Goal: Information Seeking & Learning: Learn about a topic

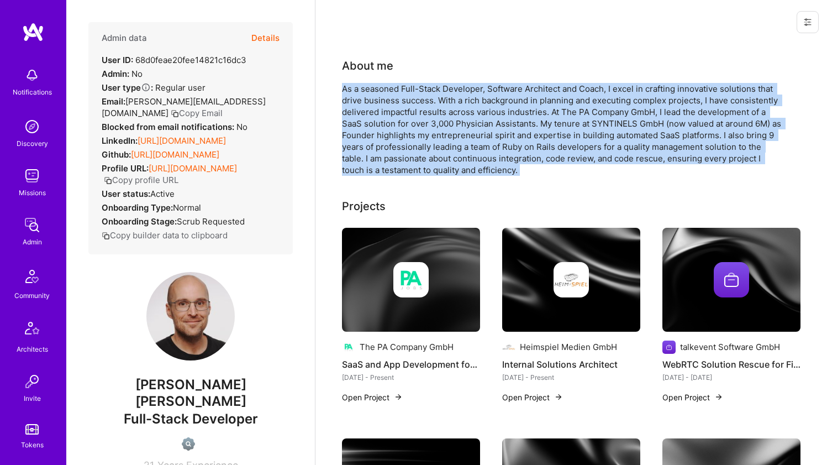
click at [476, 107] on div "As a seasoned Full-Stack Developer, Software Architect and Coach, I excel in cr…" at bounding box center [563, 129] width 442 height 93
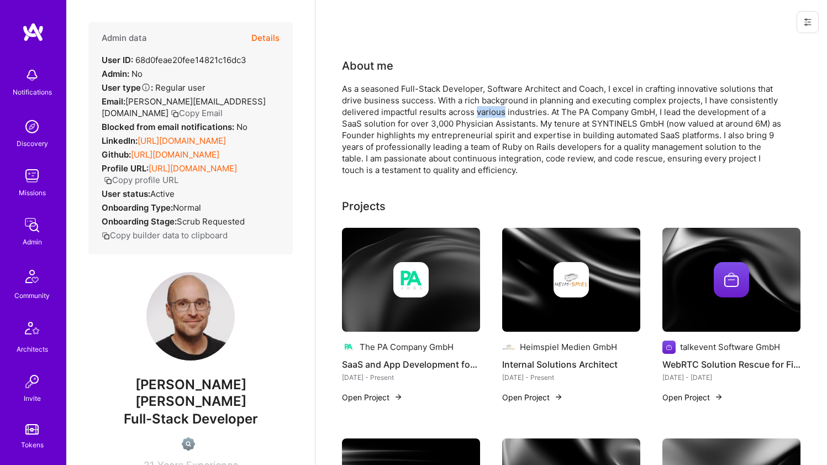
click at [476, 107] on div "As a seasoned Full-Stack Developer, Software Architect and Coach, I excel in cr…" at bounding box center [563, 129] width 442 height 93
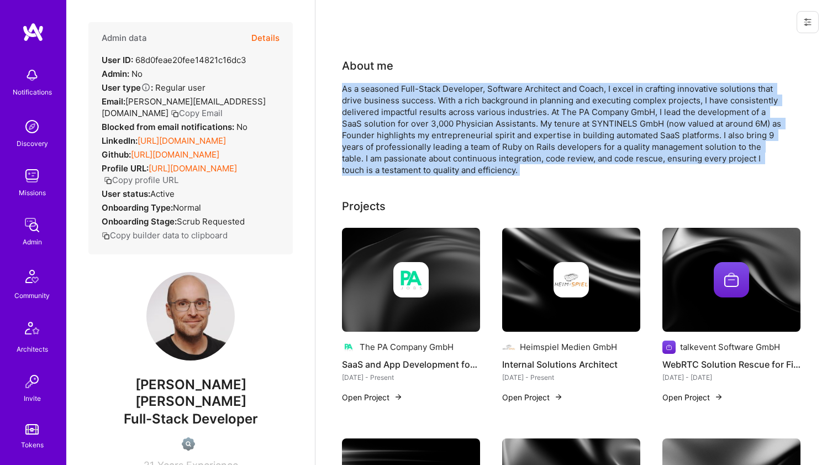
click at [476, 107] on div "As a seasoned Full-Stack Developer, Software Architect and Coach, I excel in cr…" at bounding box center [563, 129] width 442 height 93
click at [465, 99] on div "As a seasoned Full-Stack Developer, Software Architect and Coach, I excel in cr…" at bounding box center [563, 129] width 442 height 93
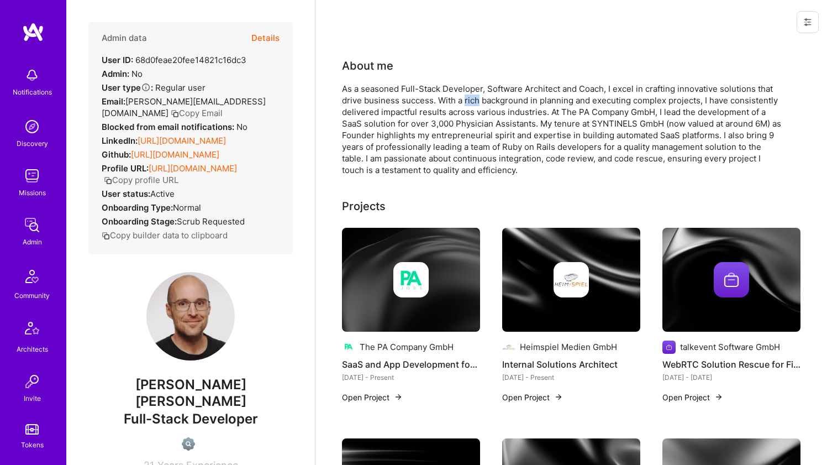
click at [465, 99] on div "As a seasoned Full-Stack Developer, Software Architect and Coach, I excel in cr…" at bounding box center [563, 129] width 442 height 93
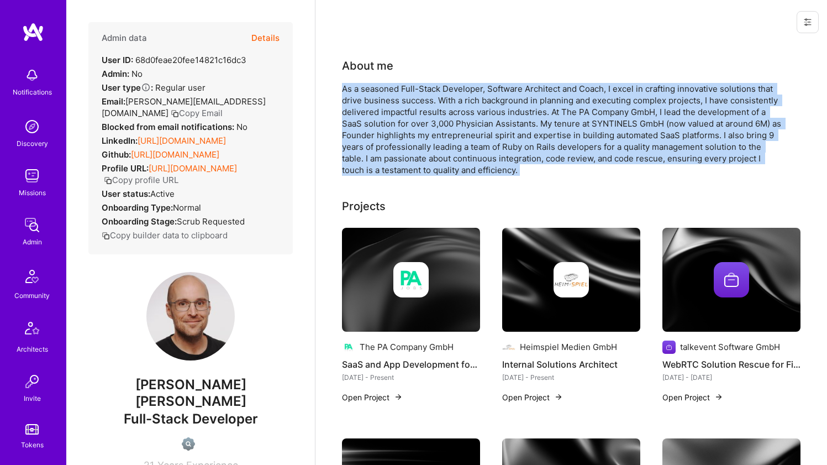
click at [465, 99] on div "As a seasoned Full-Stack Developer, Software Architect and Coach, I excel in cr…" at bounding box center [563, 129] width 442 height 93
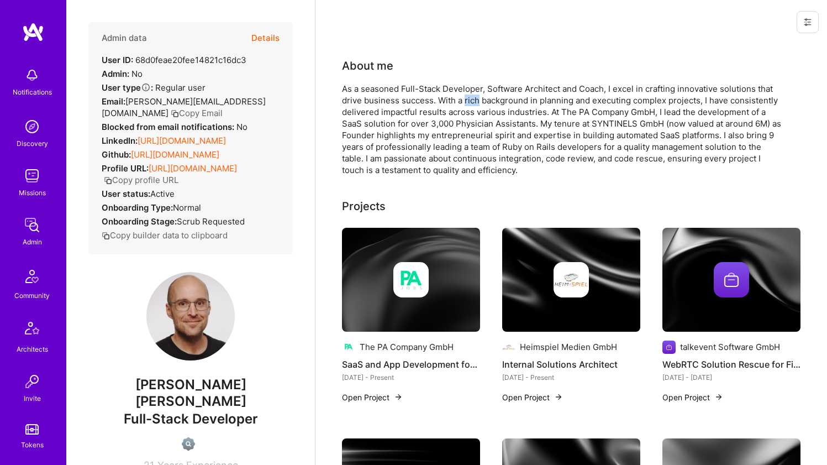
click at [465, 99] on div "As a seasoned Full-Stack Developer, Software Architect and Coach, I excel in cr…" at bounding box center [563, 129] width 442 height 93
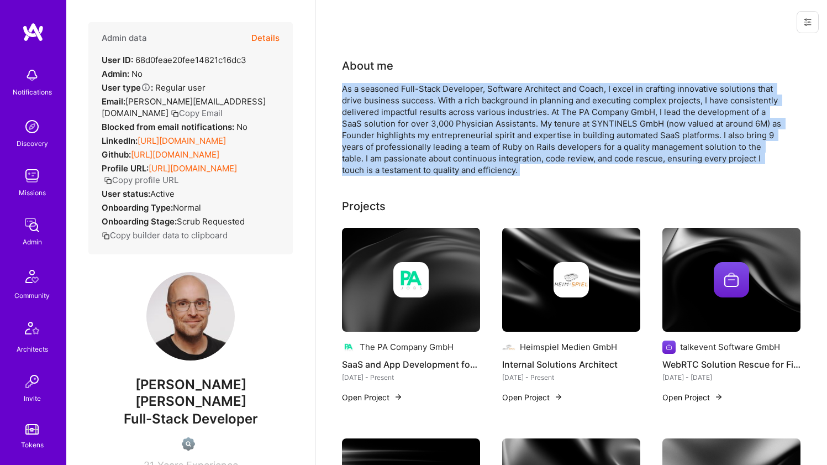
click at [465, 99] on div "As a seasoned Full-Stack Developer, Software Architect and Coach, I excel in cr…" at bounding box center [563, 129] width 442 height 93
click at [419, 266] on img at bounding box center [410, 279] width 35 height 35
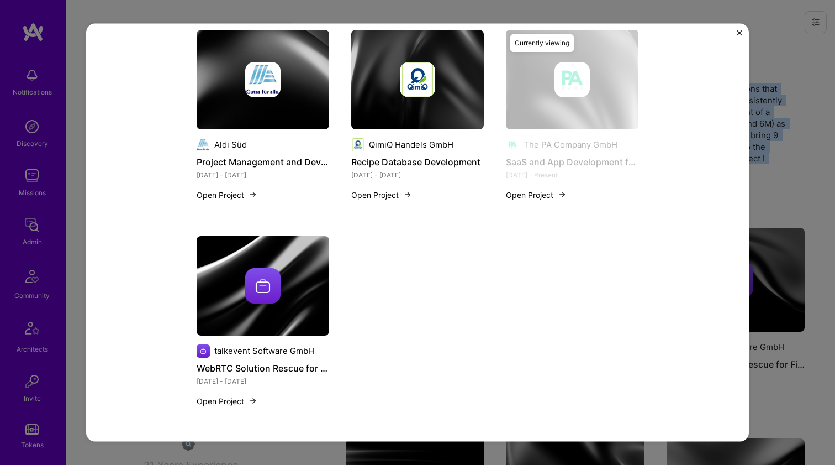
scroll to position [979, 0]
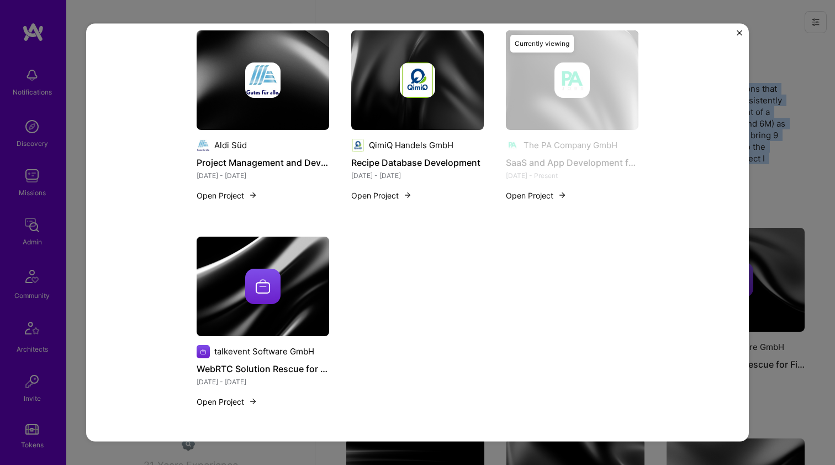
click at [292, 277] on div at bounding box center [263, 285] width 133 height 35
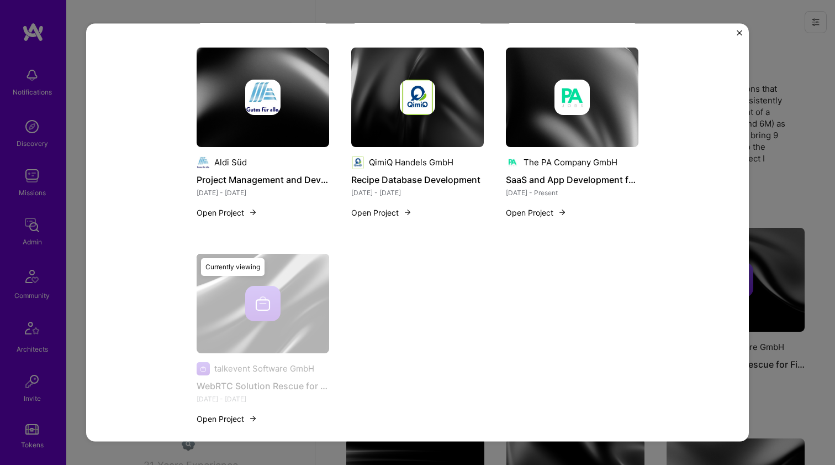
scroll to position [943, 0]
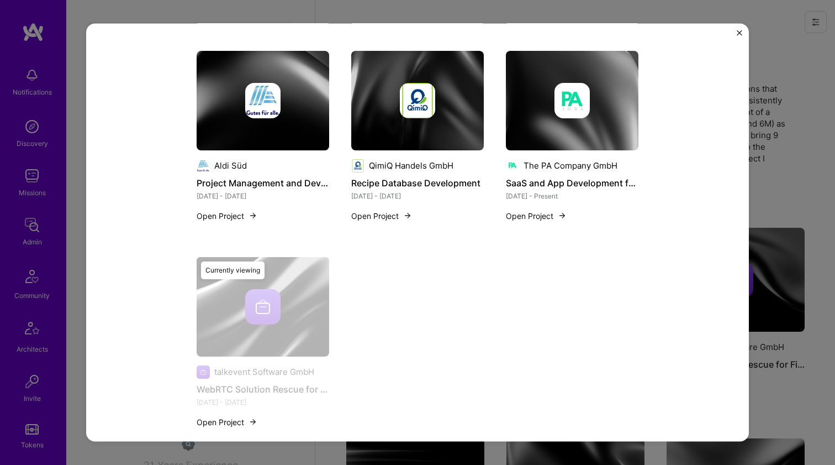
click at [436, 132] on img at bounding box center [417, 99] width 133 height 99
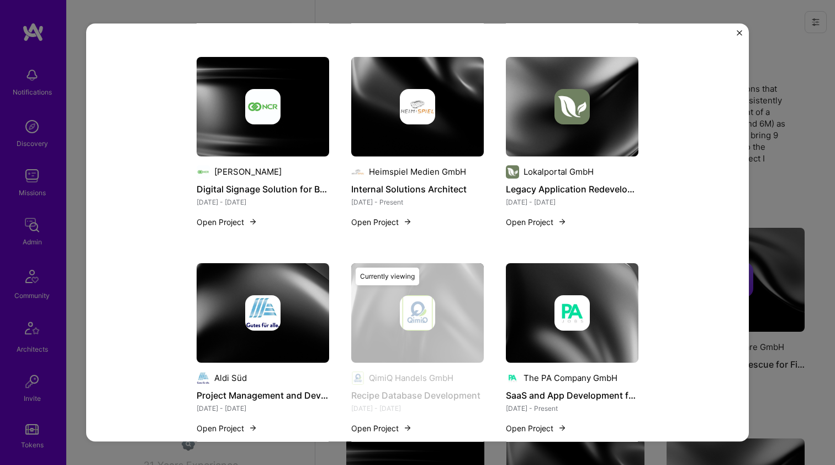
scroll to position [655, 0]
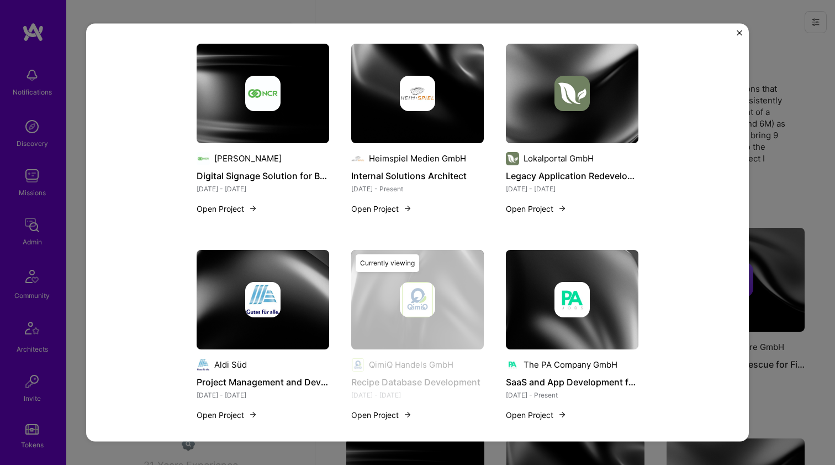
click at [272, 291] on img at bounding box center [262, 298] width 35 height 35
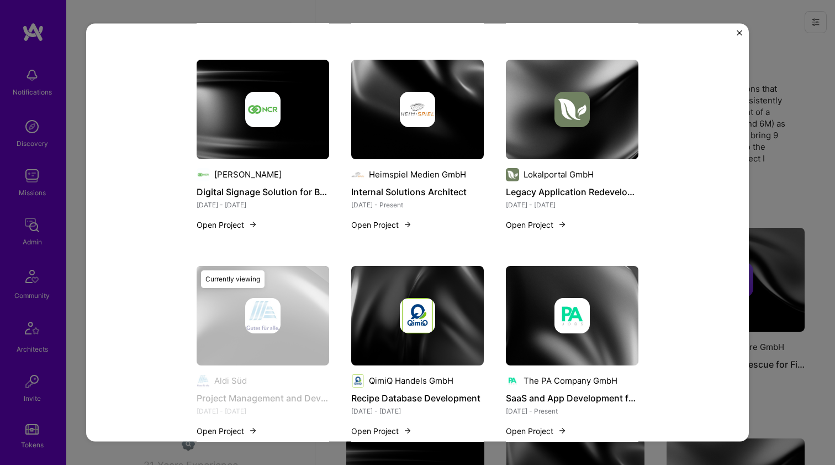
scroll to position [621, 0]
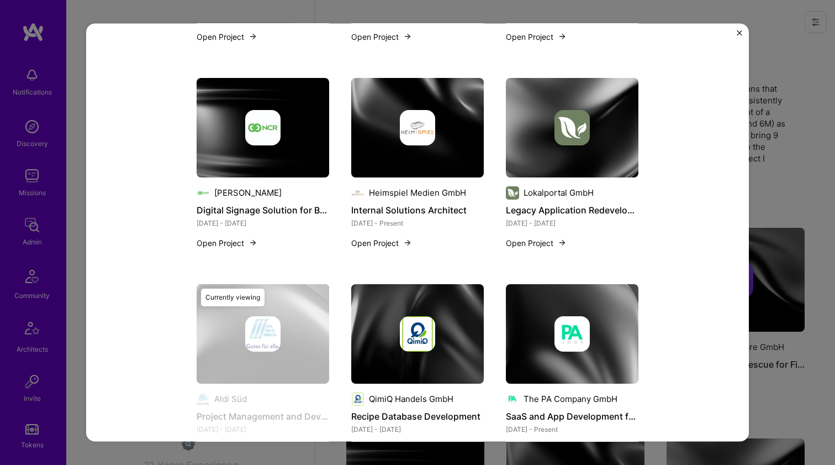
click at [536, 162] on img at bounding box center [572, 126] width 133 height 99
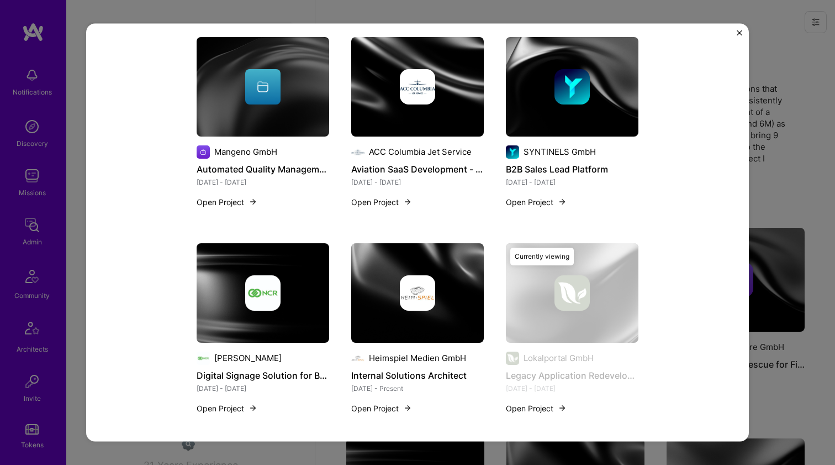
scroll to position [453, 0]
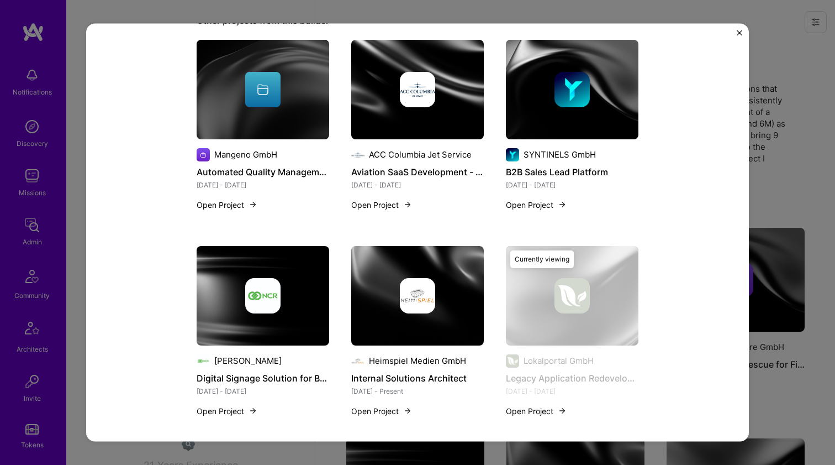
click at [545, 107] on img at bounding box center [572, 88] width 133 height 99
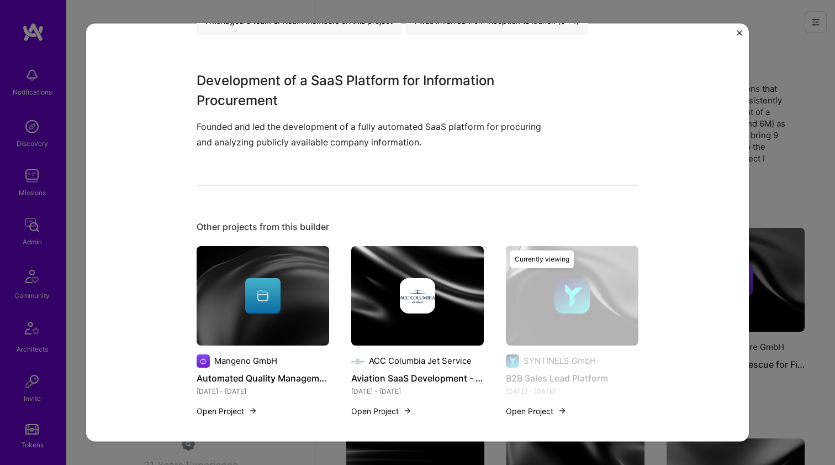
scroll to position [392, 0]
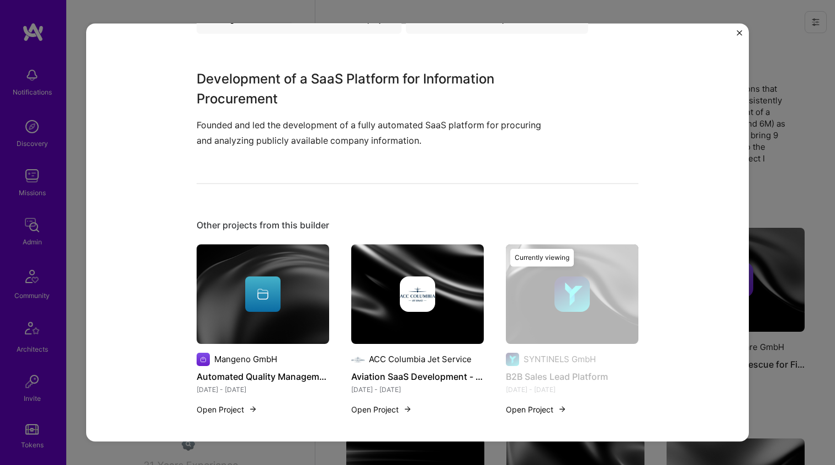
click at [415, 290] on img at bounding box center [417, 293] width 35 height 35
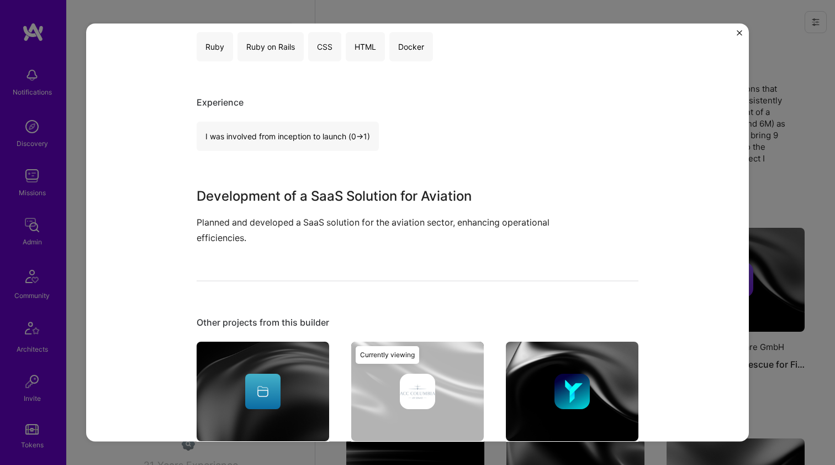
scroll to position [248, 0]
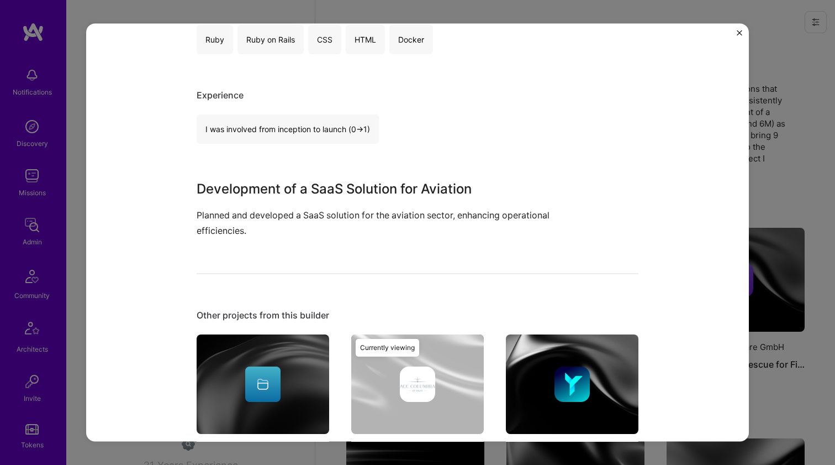
click at [271, 392] on div at bounding box center [262, 383] width 35 height 35
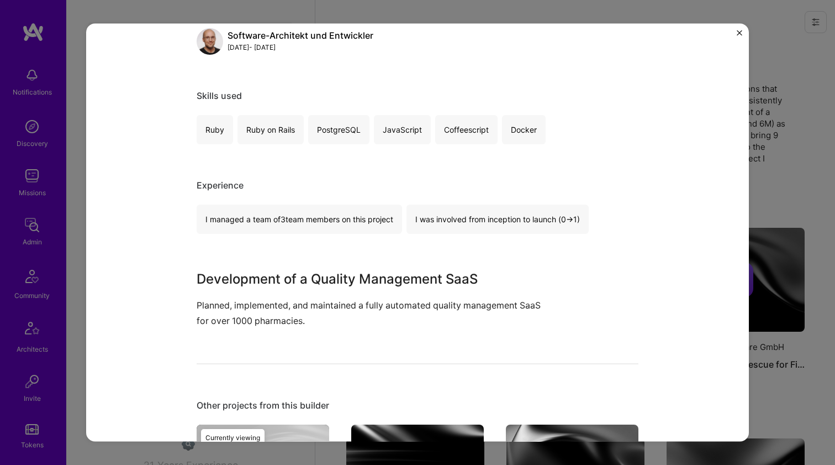
scroll to position [476, 0]
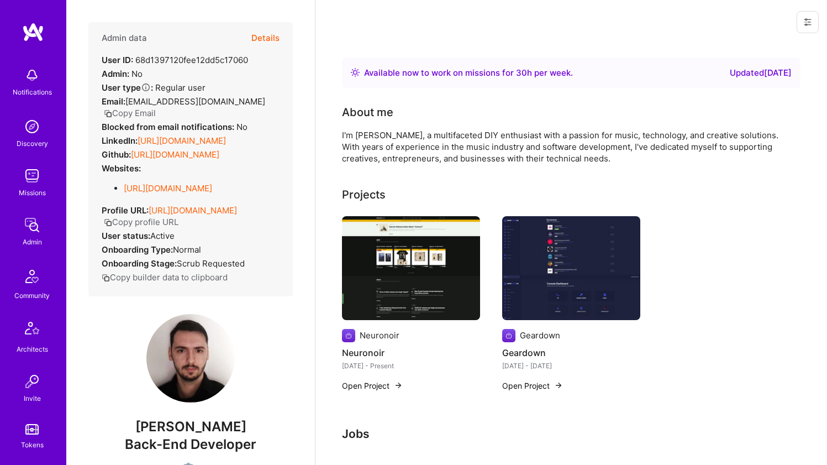
click at [141, 146] on link "https://linkedin.com/in/erwinweber96" at bounding box center [182, 140] width 88 height 10
click at [140, 160] on link "https://github.com/erwinweber96" at bounding box center [175, 154] width 88 height 10
click at [144, 193] on link "https://erwinweber.io/" at bounding box center [168, 188] width 88 height 10
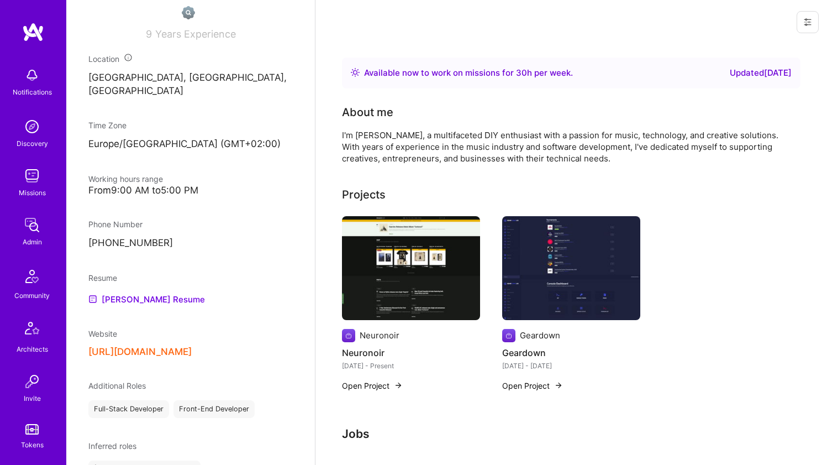
scroll to position [491, 0]
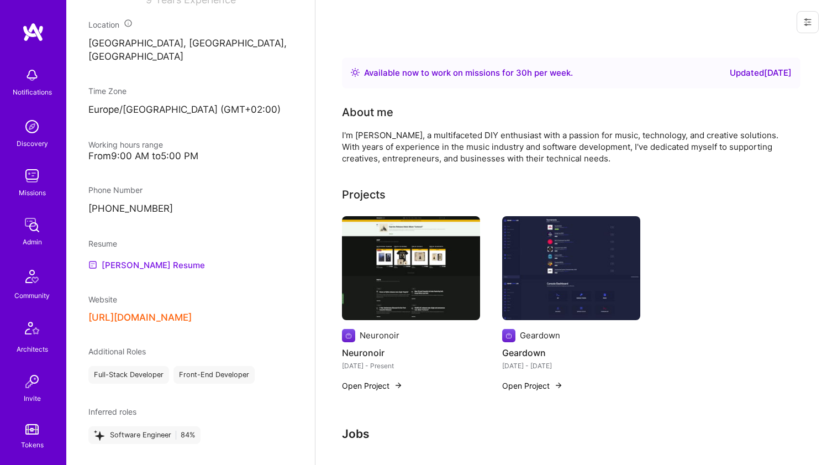
click at [128, 271] on link "Erwin's Resume" at bounding box center [146, 264] width 117 height 13
click at [160, 323] on button "https://erwinweber.io/" at bounding box center [139, 318] width 103 height 12
click at [456, 138] on div "I'm Erwin Weber, a multifaceted DIY enthusiast with a passion for music, techno…" at bounding box center [563, 146] width 442 height 35
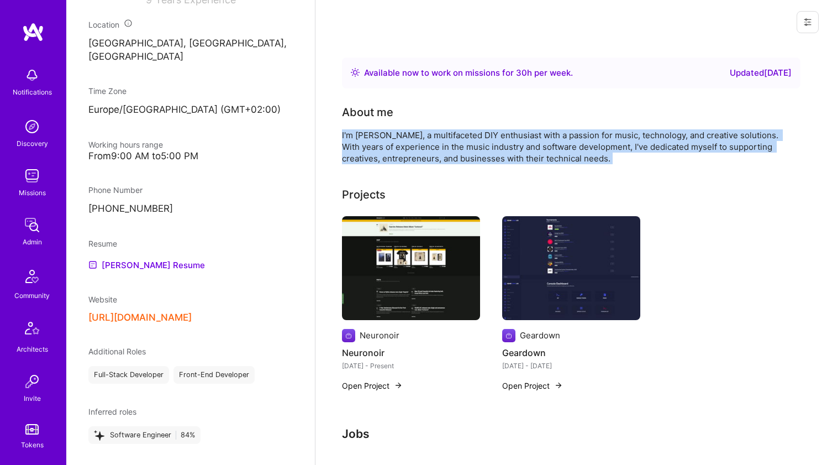
click at [456, 138] on div "I'm Erwin Weber, a multifaceted DIY enthusiast with a passion for music, techno…" at bounding box center [563, 146] width 442 height 35
click at [473, 139] on div "I'm Erwin Weber, a multifaceted DIY enthusiast with a passion for music, techno…" at bounding box center [563, 146] width 442 height 35
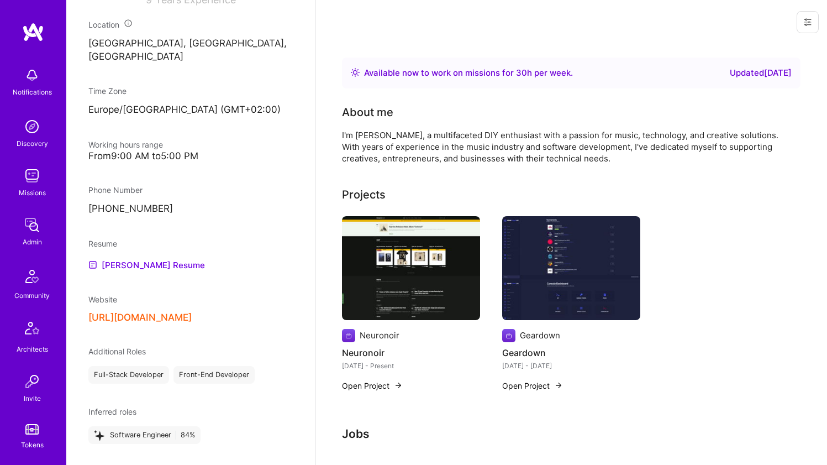
click at [473, 139] on div "I'm Erwin Weber, a multifaceted DIY enthusiast with a passion for music, techno…" at bounding box center [563, 146] width 442 height 35
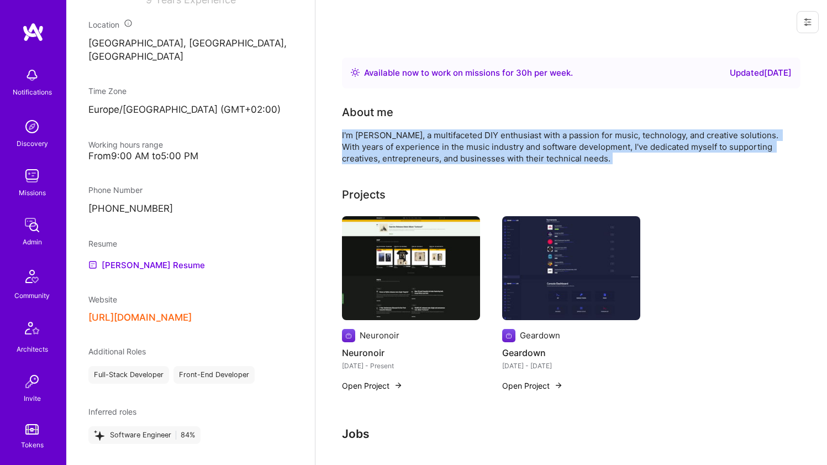
click at [473, 139] on div "I'm Erwin Weber, a multifaceted DIY enthusiast with a passion for music, techno…" at bounding box center [563, 146] width 442 height 35
click at [484, 147] on div "I'm Erwin Weber, a multifaceted DIY enthusiast with a passion for music, techno…" at bounding box center [563, 146] width 442 height 35
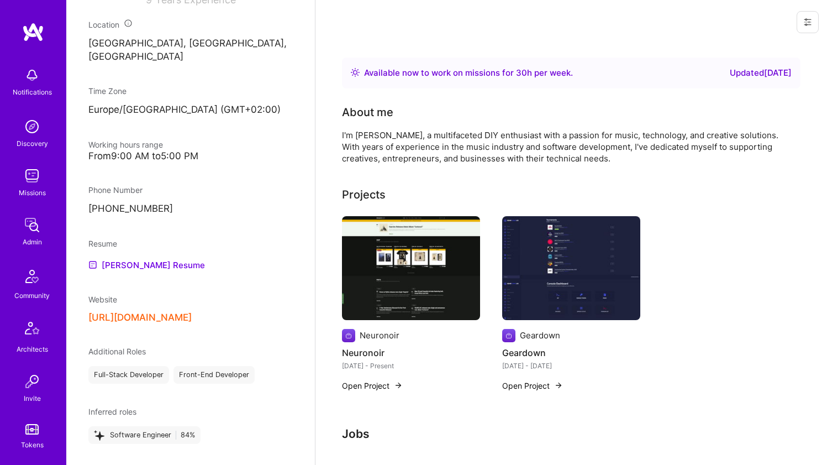
click at [484, 147] on div "I'm Erwin Weber, a multifaceted DIY enthusiast with a passion for music, techno…" at bounding box center [563, 146] width 442 height 35
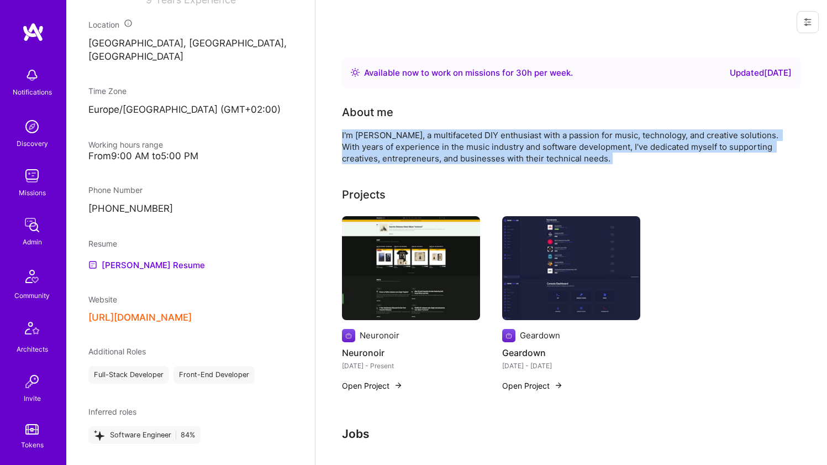
click at [499, 154] on div "I'm Erwin Weber, a multifaceted DIY enthusiast with a passion for music, techno…" at bounding box center [563, 146] width 442 height 35
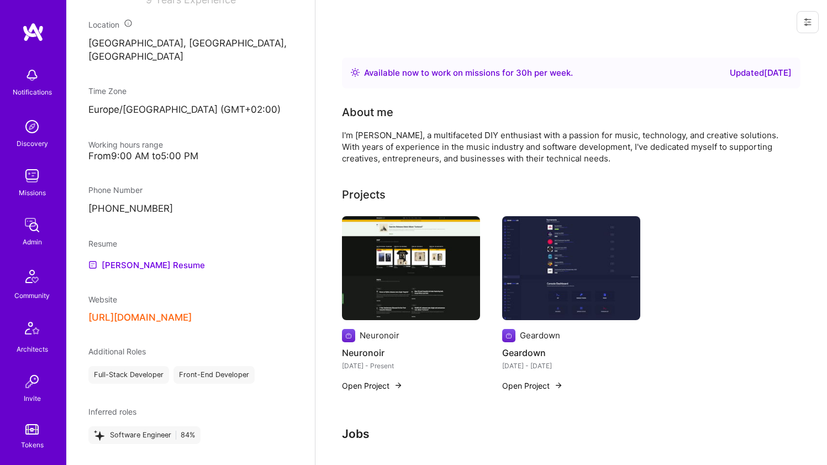
click at [499, 154] on div "I'm Erwin Weber, a multifaceted DIY enthusiast with a passion for music, techno…" at bounding box center [563, 146] width 442 height 35
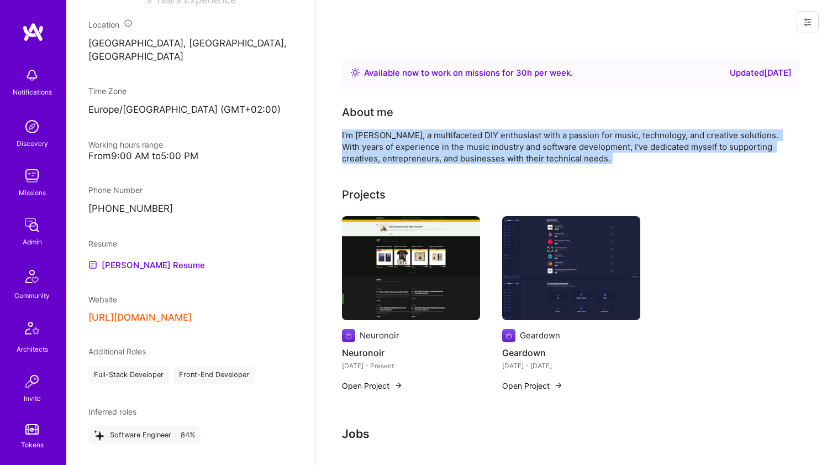
click at [475, 144] on div "I'm Erwin Weber, a multifaceted DIY enthusiast with a passion for music, techno…" at bounding box center [563, 146] width 442 height 35
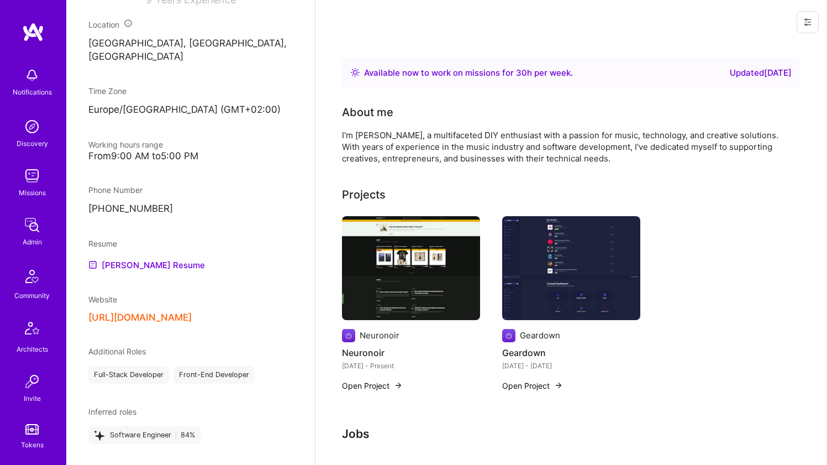
click at [475, 144] on div "I'm Erwin Weber, a multifaceted DIY enthusiast with a passion for music, techno…" at bounding box center [563, 146] width 442 height 35
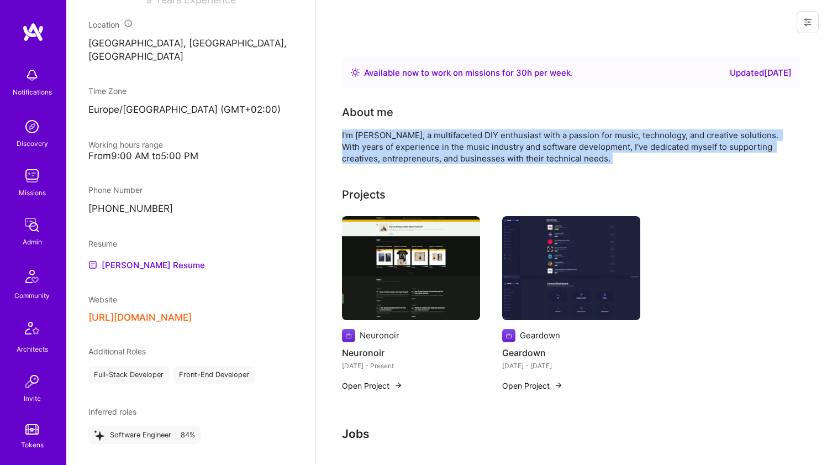
click at [459, 143] on div "I'm Erwin Weber, a multifaceted DIY enthusiast with a passion for music, techno…" at bounding box center [563, 146] width 442 height 35
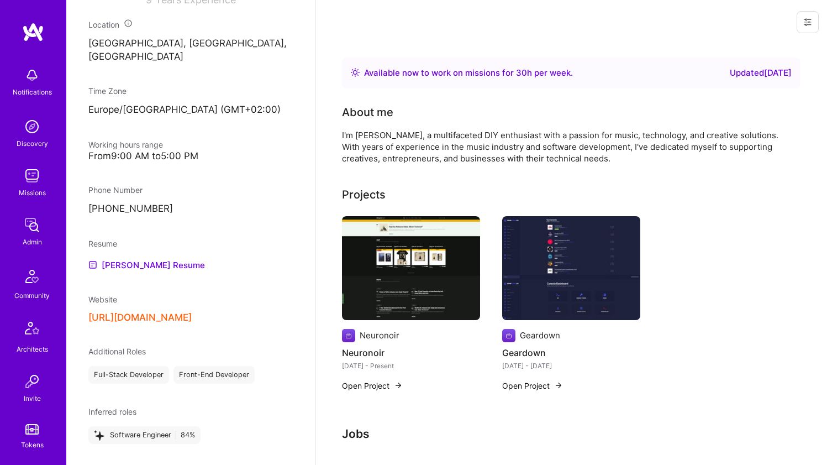
click at [459, 143] on div "I'm Erwin Weber, a multifaceted DIY enthusiast with a passion for music, techno…" at bounding box center [563, 146] width 442 height 35
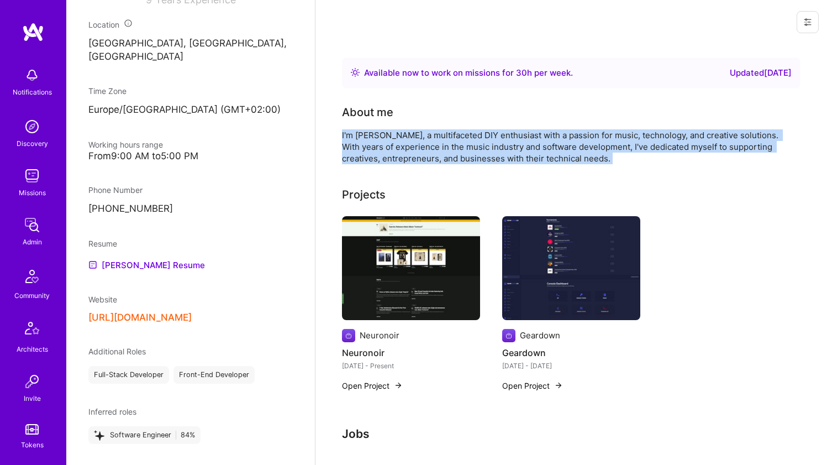
click at [473, 145] on div "I'm Erwin Weber, a multifaceted DIY enthusiast with a passion for music, techno…" at bounding box center [563, 146] width 442 height 35
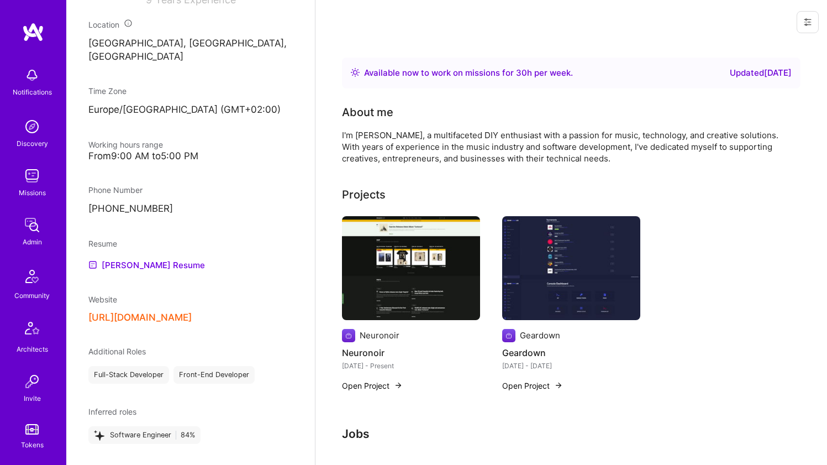
click at [473, 145] on div "I'm Erwin Weber, a multifaceted DIY enthusiast with a passion for music, techno…" at bounding box center [563, 146] width 442 height 35
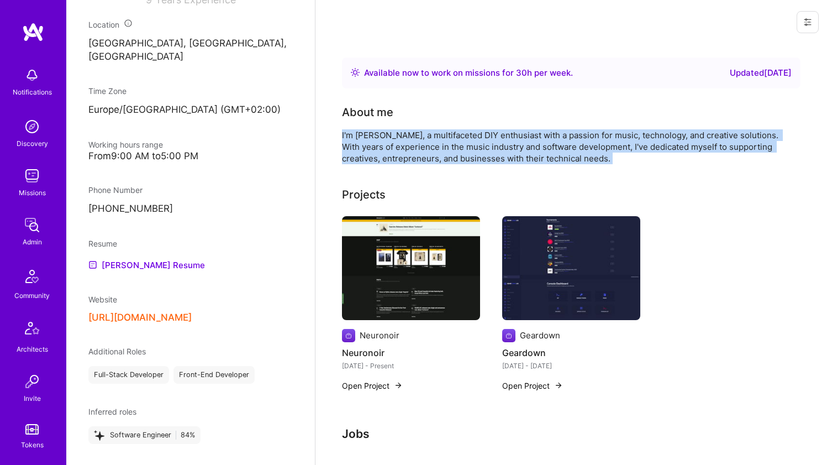
click at [458, 146] on div "I'm Erwin Weber, a multifaceted DIY enthusiast with a passion for music, techno…" at bounding box center [563, 146] width 442 height 35
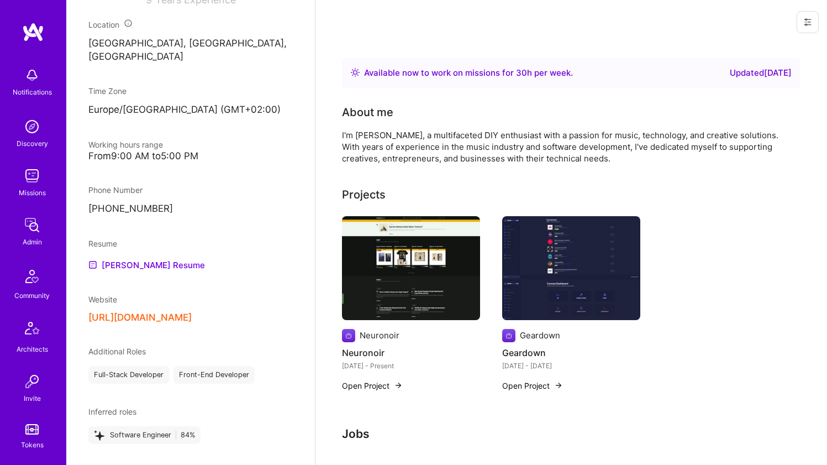
click at [458, 146] on div "I'm Erwin Weber, a multifaceted DIY enthusiast with a passion for music, techno…" at bounding box center [563, 146] width 442 height 35
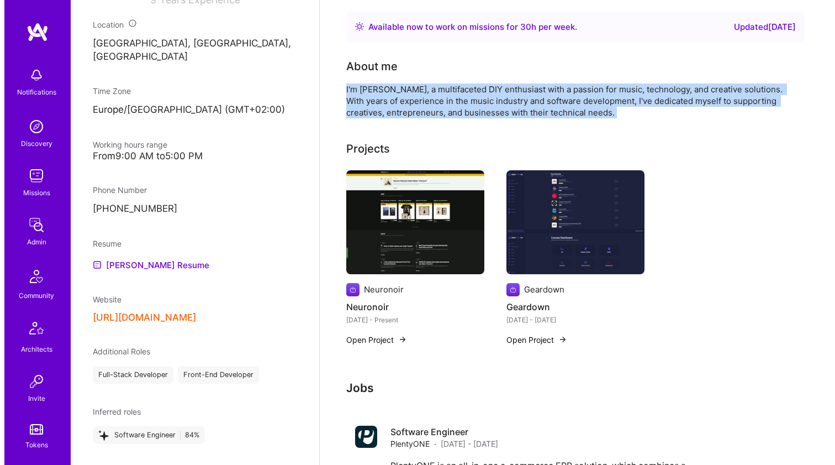
scroll to position [58, 0]
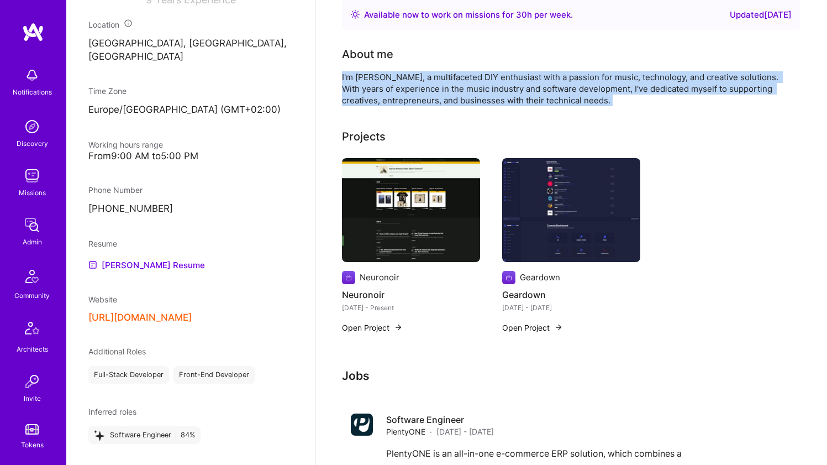
click at [412, 205] on img at bounding box center [411, 210] width 138 height 104
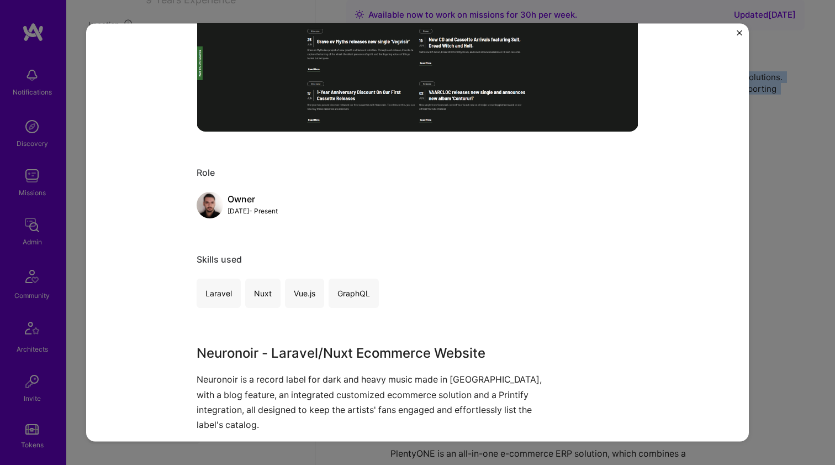
scroll to position [449, 0]
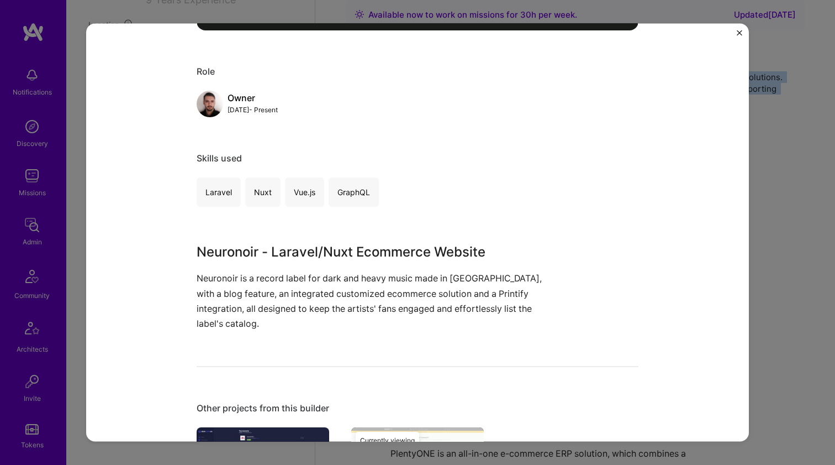
click at [321, 241] on div "Neuronoir Neuronoir Music Project link Role Owner Mar, 2023 - Present Skills us…" at bounding box center [418, 103] width 442 height 1015
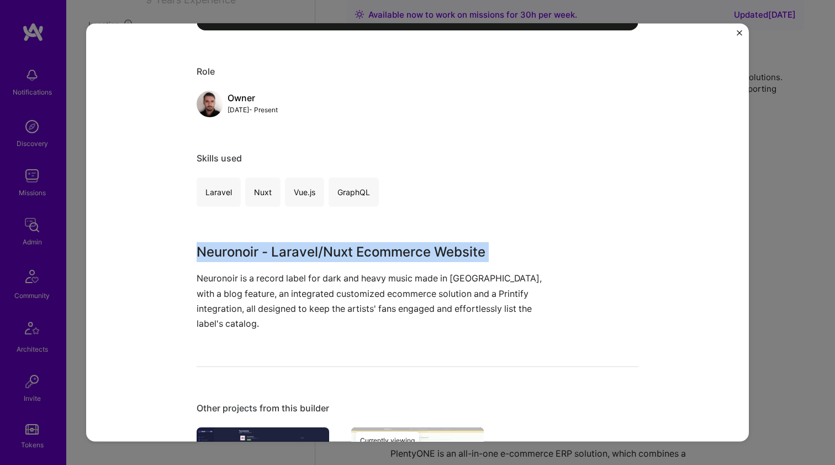
click at [314, 268] on div "Neuronoir - Laravel/Nuxt Ecommerce Website Neuronoir is a record label for dark…" at bounding box center [376, 286] width 359 height 89
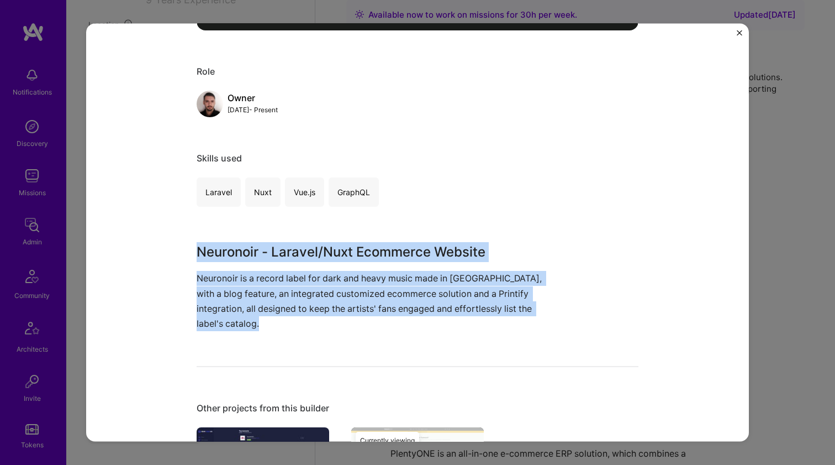
click at [314, 268] on div "Neuronoir - Laravel/Nuxt Ecommerce Website Neuronoir is a record label for dark…" at bounding box center [376, 286] width 359 height 89
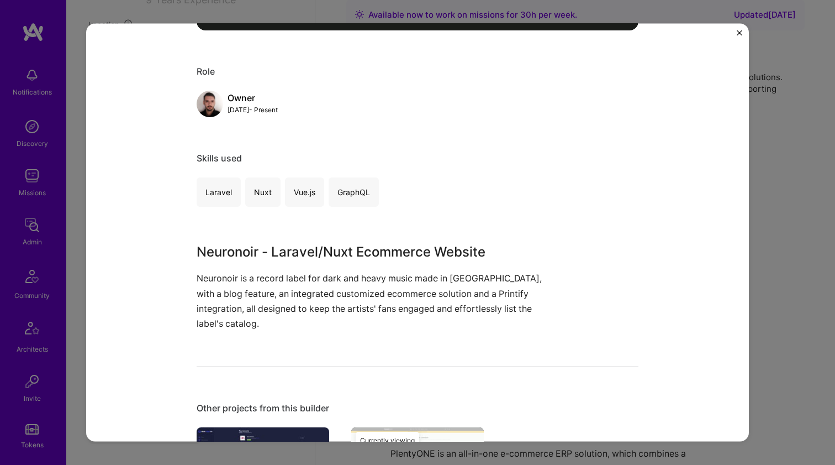
click at [314, 268] on div "Neuronoir - Laravel/Nuxt Ecommerce Website Neuronoir is a record label for dark…" at bounding box center [376, 286] width 359 height 89
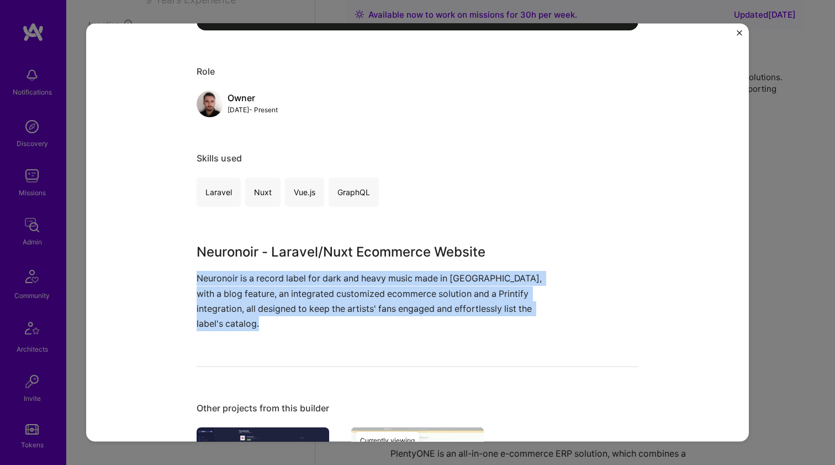
click at [317, 257] on h3 "Neuronoir - Laravel/Nuxt Ecommerce Website" at bounding box center [376, 252] width 359 height 20
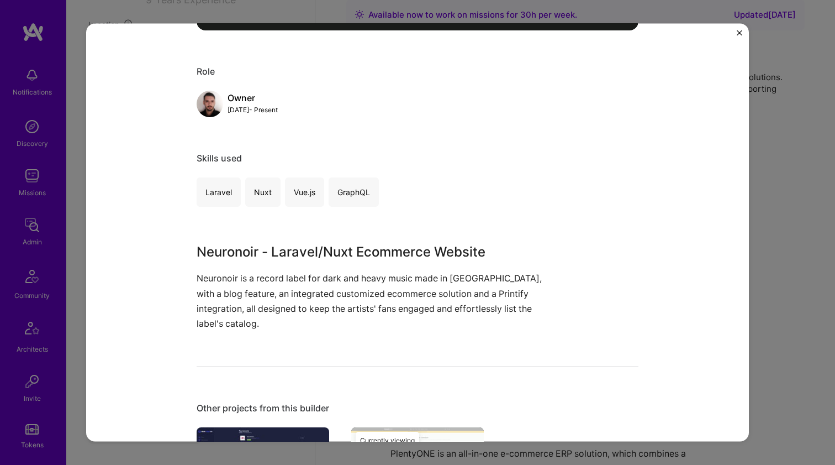
click at [317, 257] on h3 "Neuronoir - Laravel/Nuxt Ecommerce Website" at bounding box center [376, 252] width 359 height 20
click at [317, 255] on h3 "Neuronoir - Laravel/Nuxt Ecommerce Website" at bounding box center [376, 252] width 359 height 20
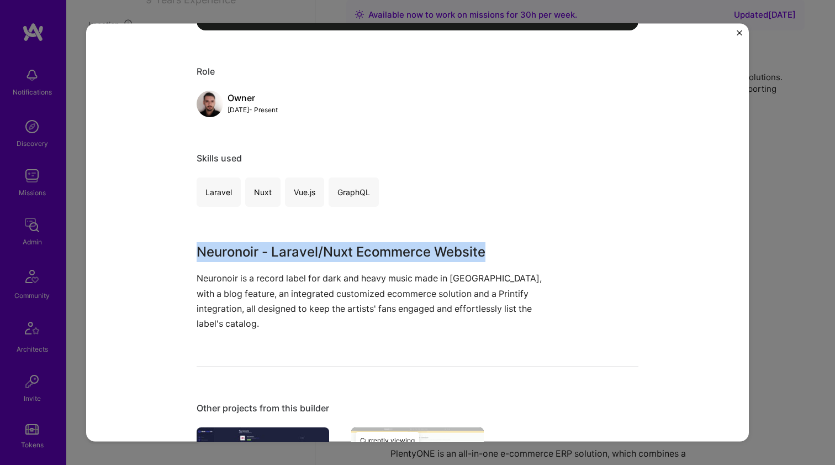
click at [295, 282] on p "Neuronoir is a record label for dark and heavy music made in Romania, with a bl…" at bounding box center [376, 301] width 359 height 60
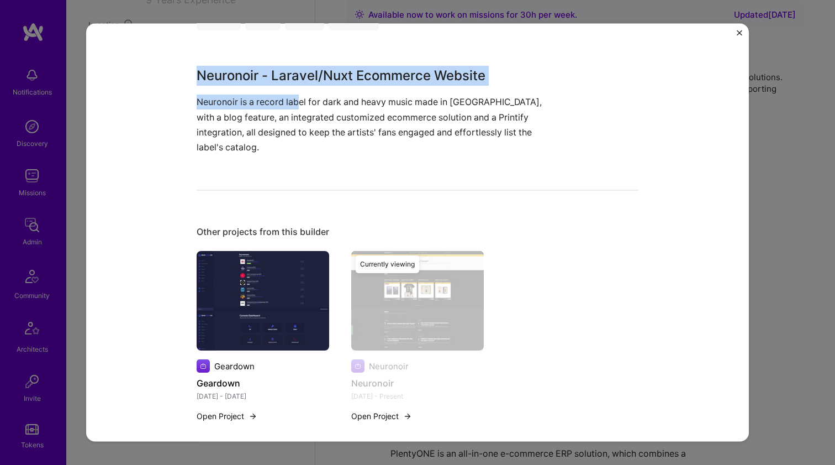
scroll to position [625, 0]
click at [302, 300] on img at bounding box center [263, 300] width 133 height 99
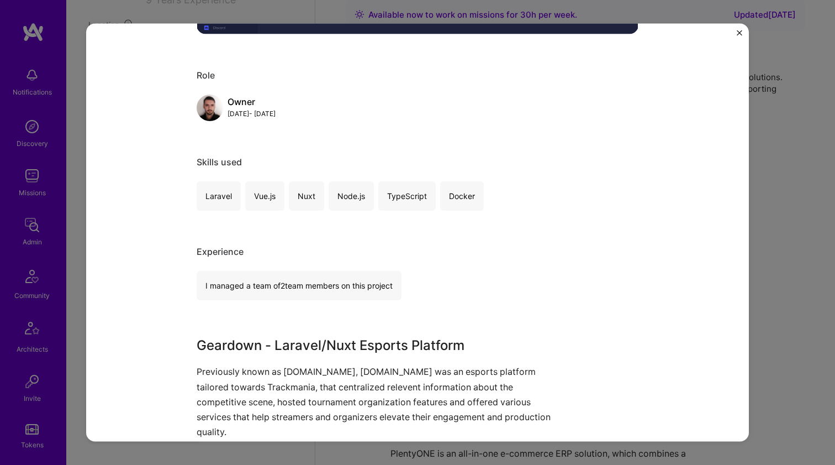
scroll to position [553, 0]
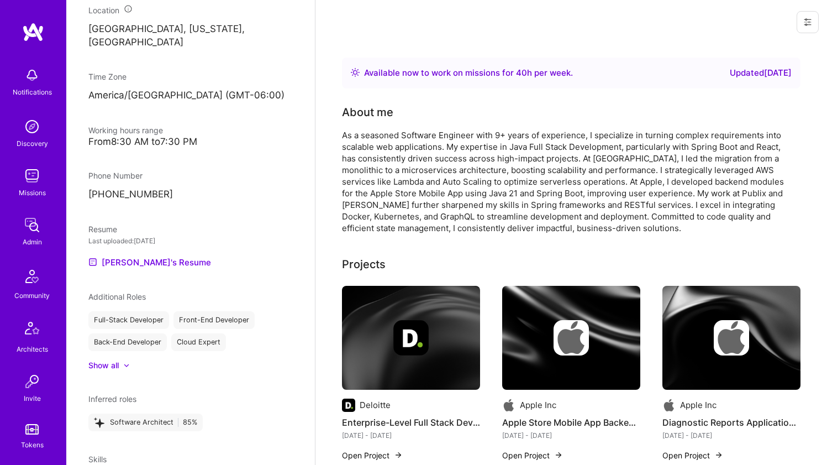
scroll to position [451, 0]
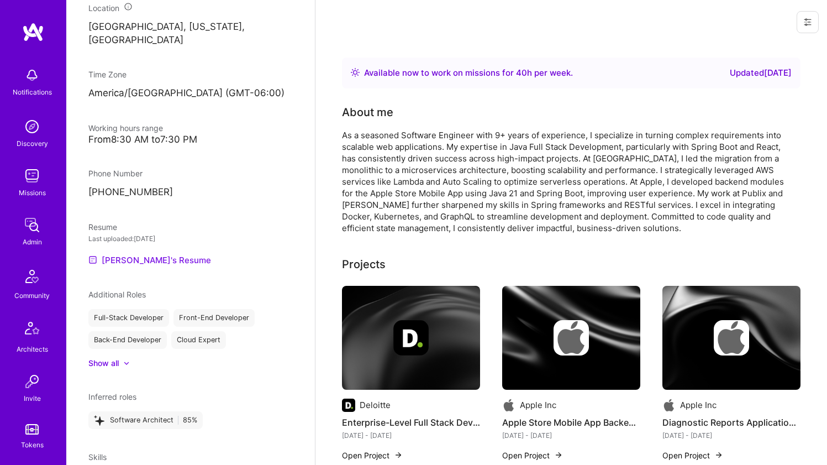
click at [146, 261] on link "Sriramm's Resume" at bounding box center [149, 259] width 123 height 13
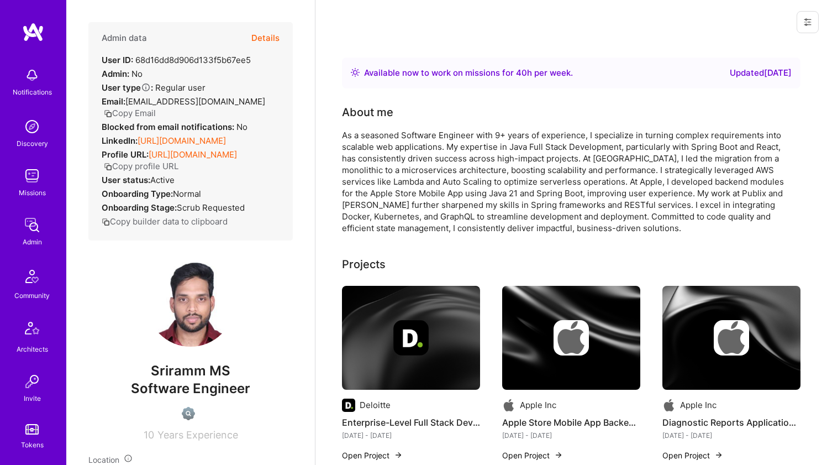
scroll to position [0, 0]
click at [430, 168] on div "As a seasoned Software Engineer with 9+ years of experience, I specialize in tu…" at bounding box center [563, 181] width 442 height 104
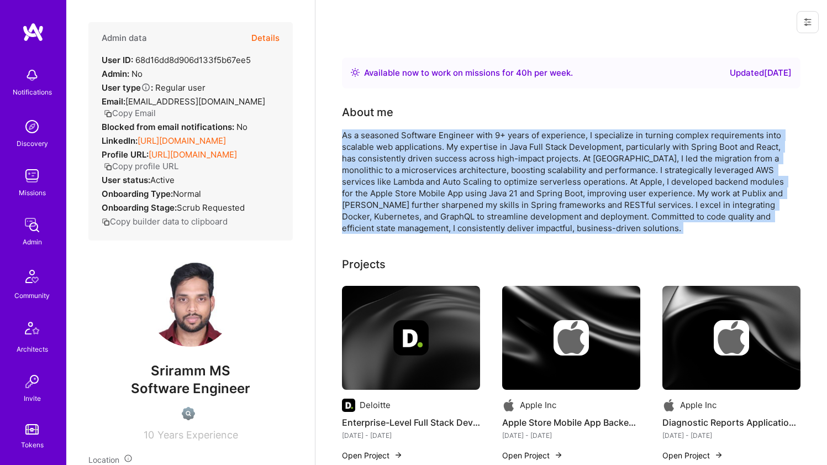
click at [430, 168] on div "As a seasoned Software Engineer with 9+ years of experience, I specialize in tu…" at bounding box center [563, 181] width 442 height 104
click at [446, 164] on div "As a seasoned Software Engineer with 9+ years of experience, I specialize in tu…" at bounding box center [563, 181] width 442 height 104
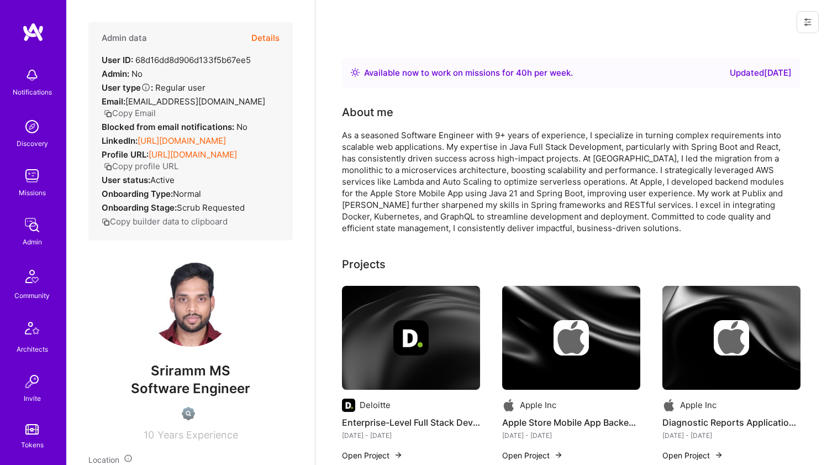
click at [446, 164] on div "As a seasoned Software Engineer with 9+ years of experience, I specialize in tu…" at bounding box center [563, 181] width 442 height 104
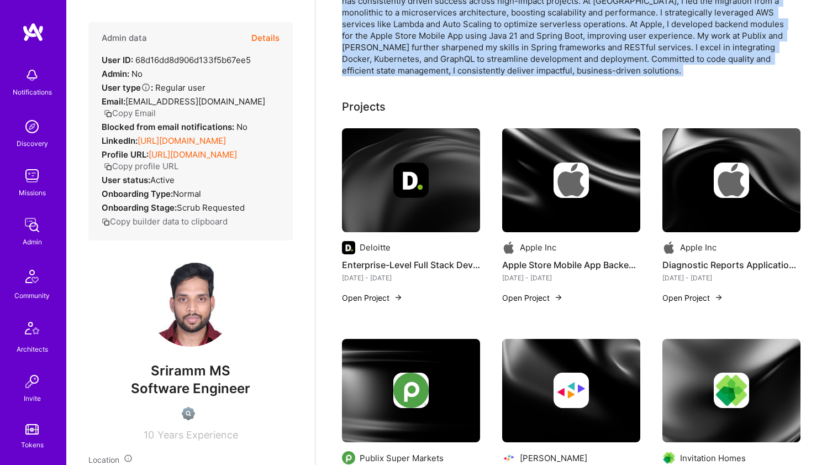
scroll to position [156, 0]
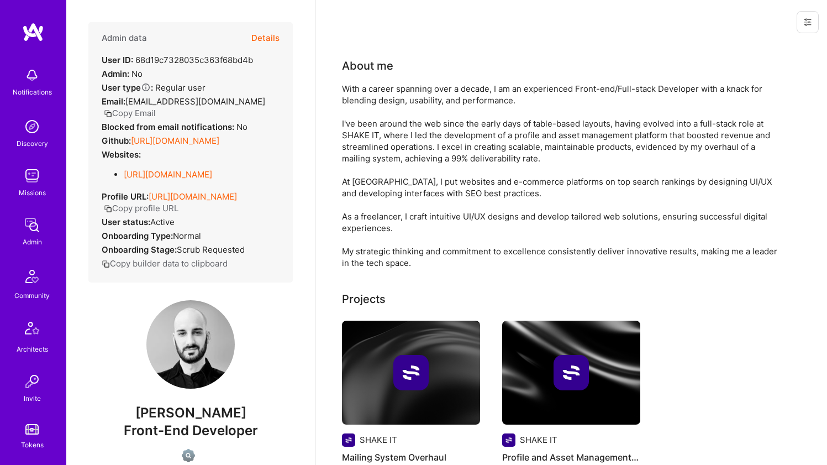
click at [172, 144] on link "[URL][DOMAIN_NAME]" at bounding box center [175, 140] width 88 height 10
click at [159, 172] on link "[URL][DOMAIN_NAME]" at bounding box center [168, 174] width 88 height 10
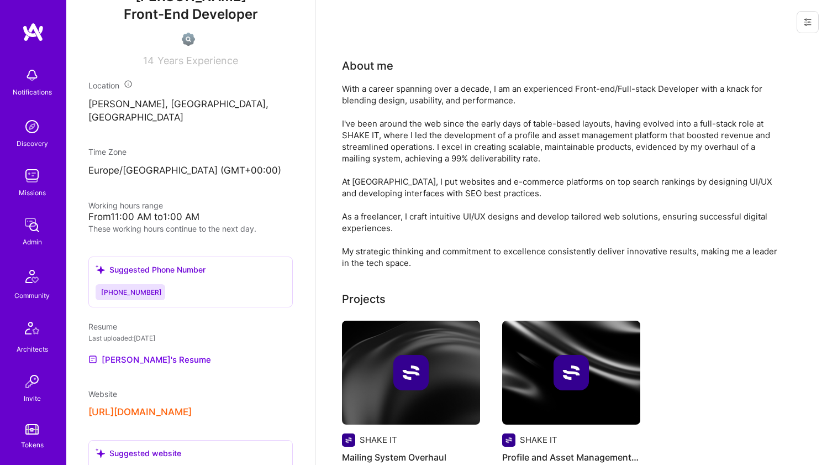
scroll to position [458, 0]
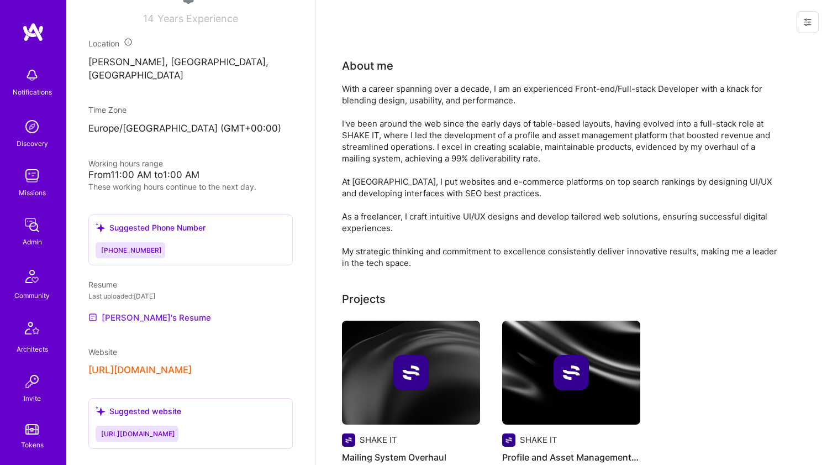
click at [119, 312] on link "[PERSON_NAME]'s Resume" at bounding box center [149, 316] width 123 height 13
click at [145, 364] on button "[URL][DOMAIN_NAME]" at bounding box center [139, 370] width 103 height 12
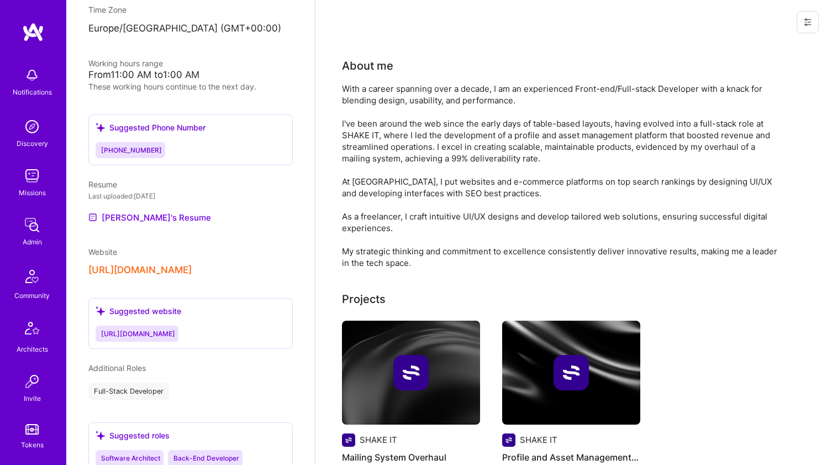
scroll to position [526, 0]
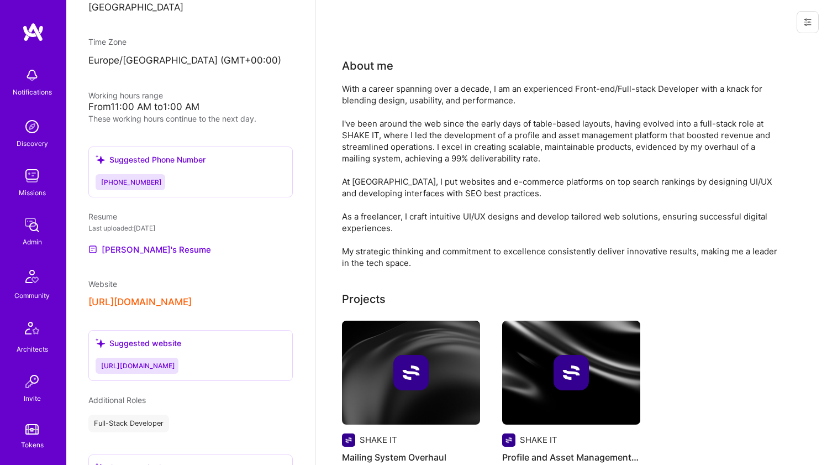
click at [192, 296] on button "[URL][DOMAIN_NAME]" at bounding box center [139, 302] width 103 height 12
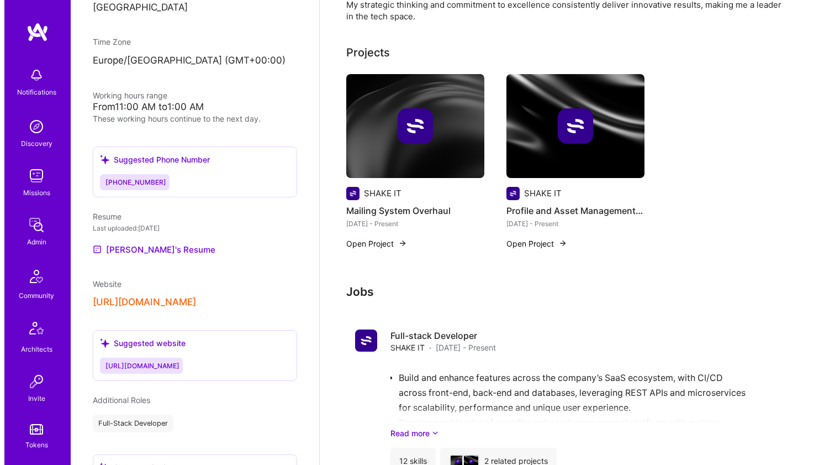
scroll to position [289, 0]
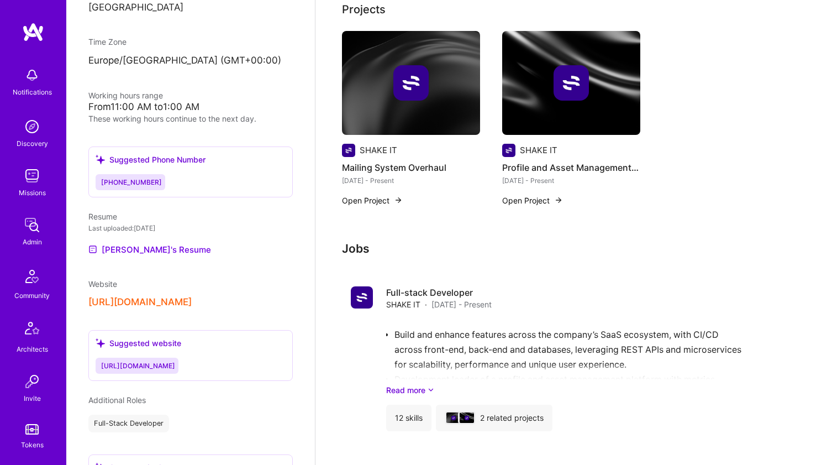
click at [396, 124] on img at bounding box center [411, 83] width 138 height 104
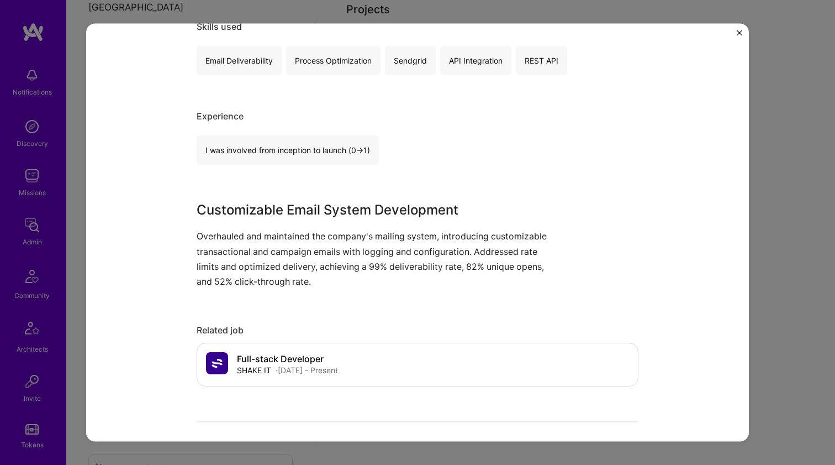
scroll to position [291, 0]
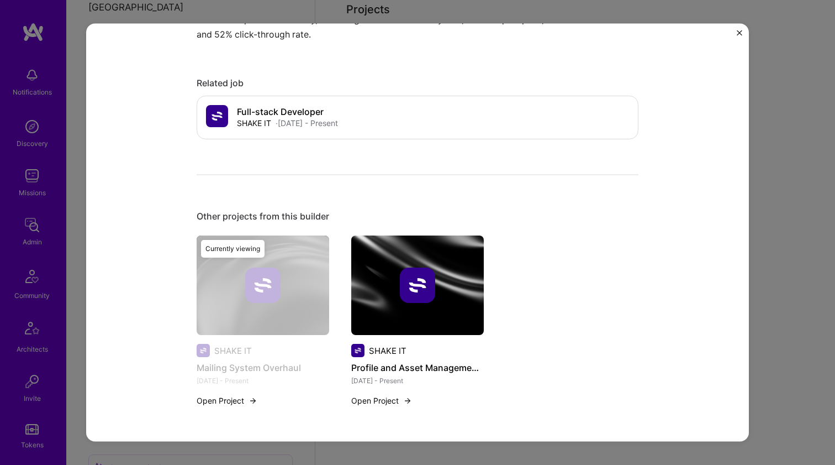
click at [397, 242] on img at bounding box center [417, 284] width 133 height 99
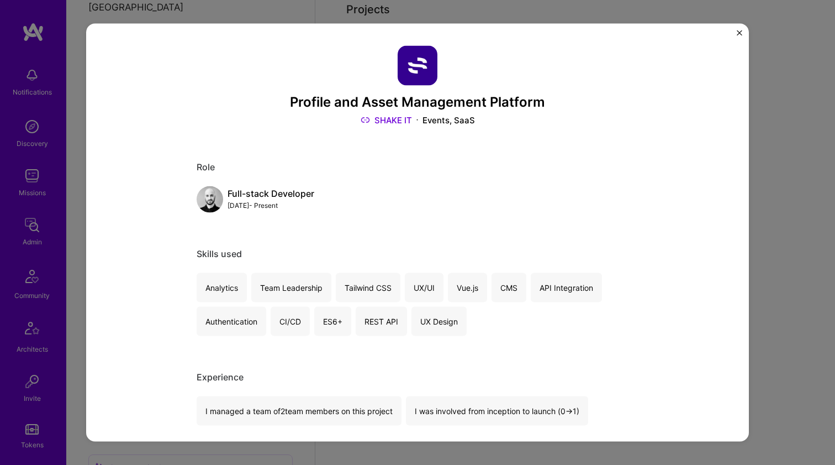
scroll to position [-1, 0]
click at [383, 121] on link "SHAKE IT" at bounding box center [386, 120] width 51 height 12
